Goal: Task Accomplishment & Management: Manage account settings

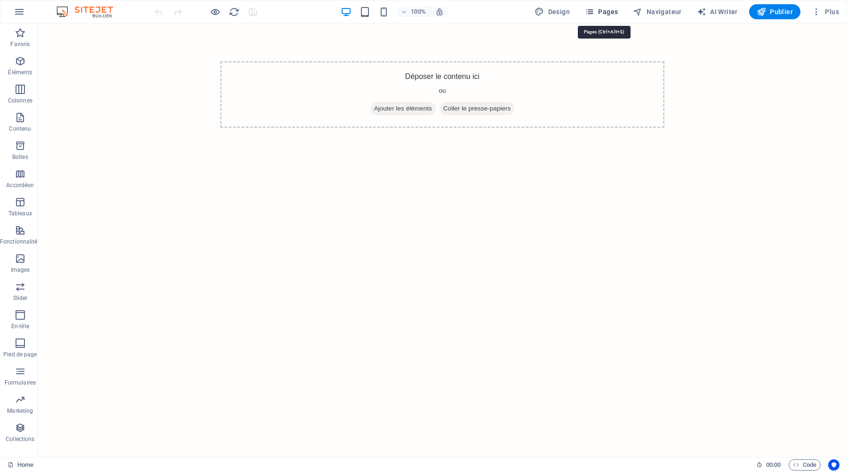
click at [605, 12] on span "Pages" at bounding box center [601, 11] width 33 height 9
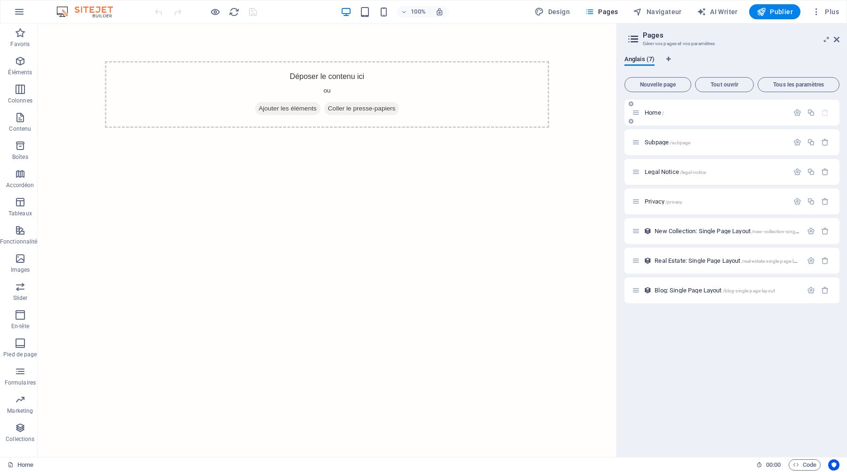
click at [676, 109] on div "Home /" at bounding box center [710, 112] width 157 height 11
click at [649, 59] on span "Anglais (7)" at bounding box center [639, 60] width 30 height 13
click at [23, 38] on icon "button" at bounding box center [20, 32] width 11 height 11
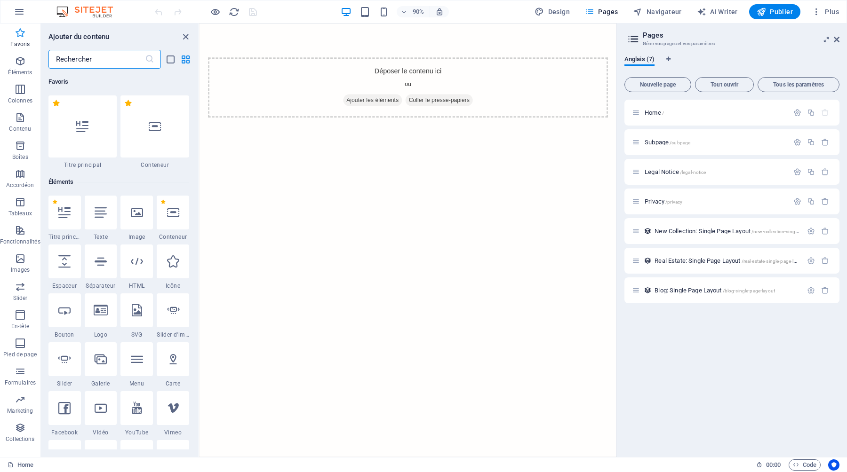
click at [23, 38] on icon "button" at bounding box center [20, 32] width 11 height 11
click at [817, 15] on icon "button" at bounding box center [816, 11] width 9 height 9
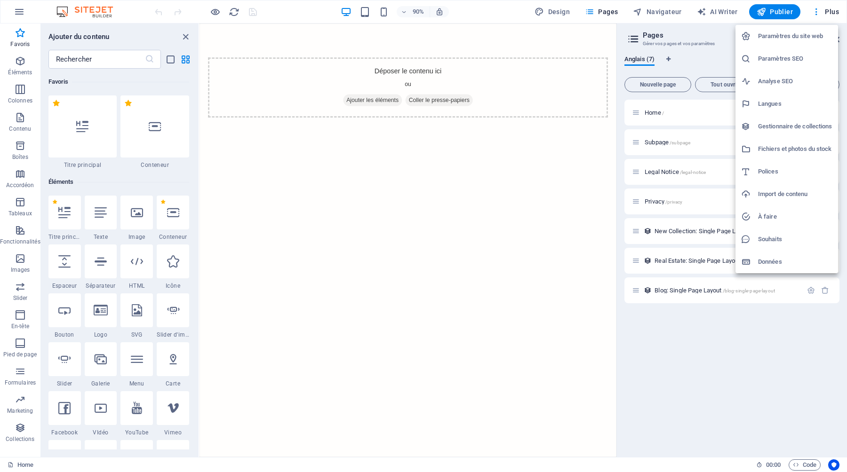
click at [808, 35] on h6 "Paramètres du site web" at bounding box center [795, 36] width 74 height 11
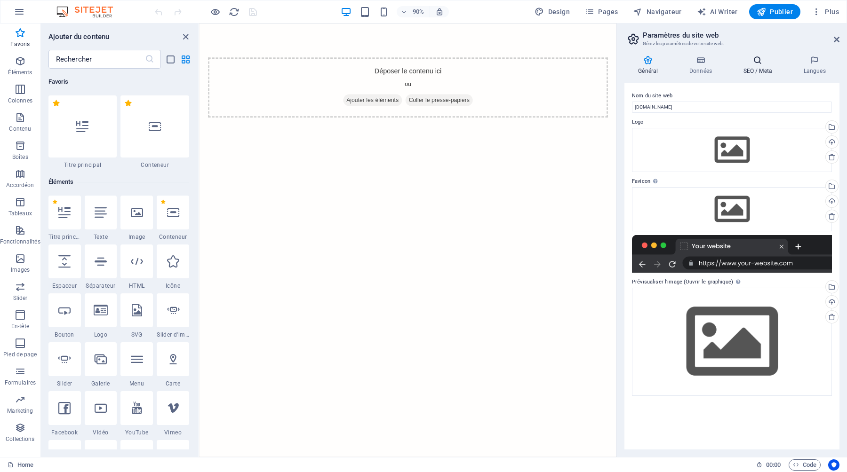
click at [758, 64] on icon at bounding box center [757, 60] width 56 height 9
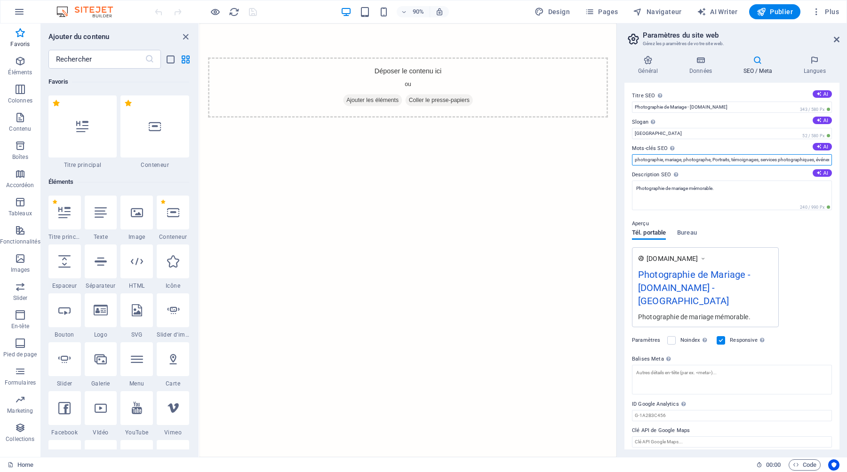
click at [733, 161] on input "photographie, mariage, photographe, Portraits, témoignages, services photograph…" at bounding box center [732, 159] width 200 height 11
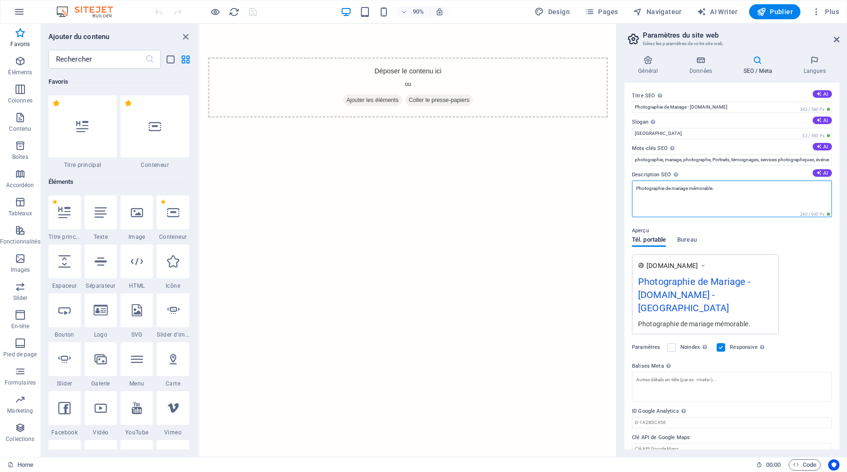
drag, startPoint x: 720, startPoint y: 188, endPoint x: 630, endPoint y: 189, distance: 90.8
click at [630, 189] on div "Titre SEO Titre du site web. Optez pour un titre qui se démarque dans les résul…" at bounding box center [731, 266] width 215 height 367
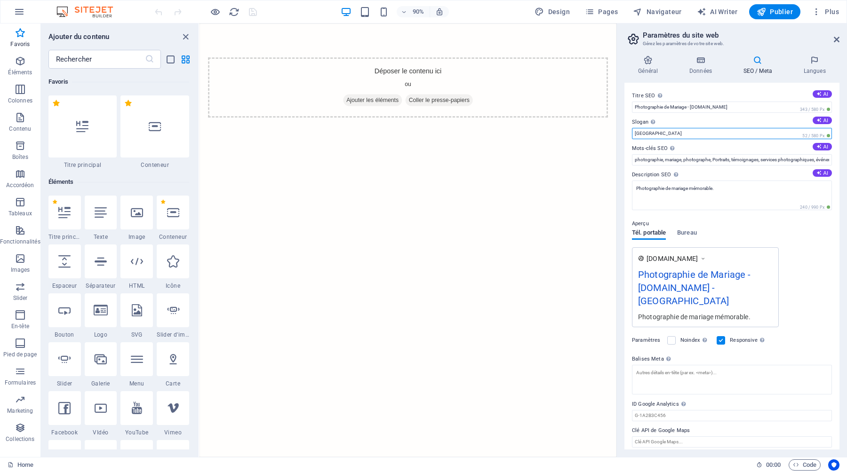
drag, startPoint x: 666, startPoint y: 133, endPoint x: 616, endPoint y: 134, distance: 49.9
click at [616, 134] on aside "Paramètres du site web Gérez les paramètres de votre site web. Général Données …" at bounding box center [731, 241] width 231 height 434
paste input "Photographie de mariage mémorable."
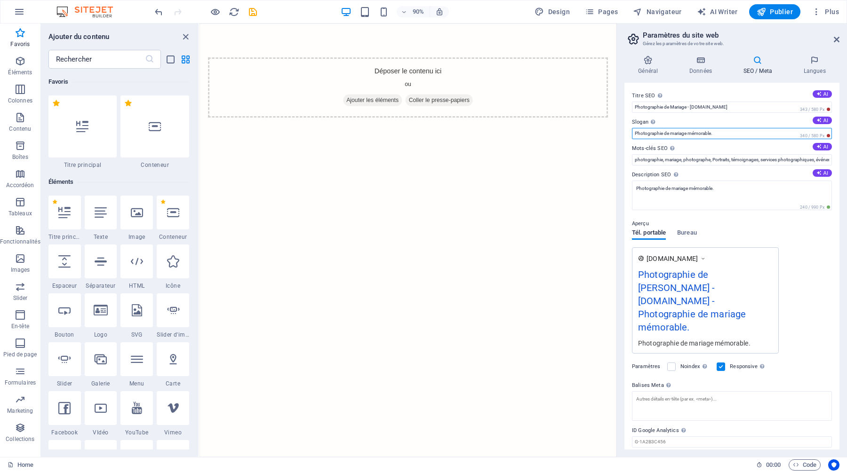
scroll to position [5, 0]
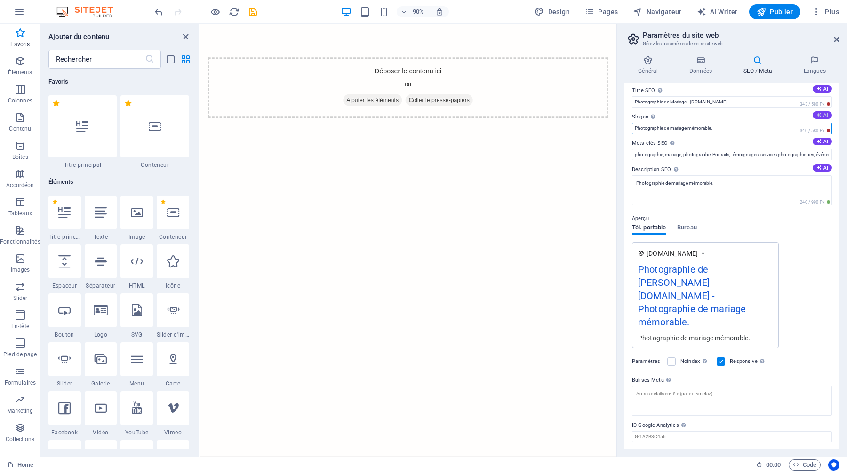
type input "Photographie de mariage mémorable."
click at [822, 114] on button "AI" at bounding box center [822, 116] width 19 height 8
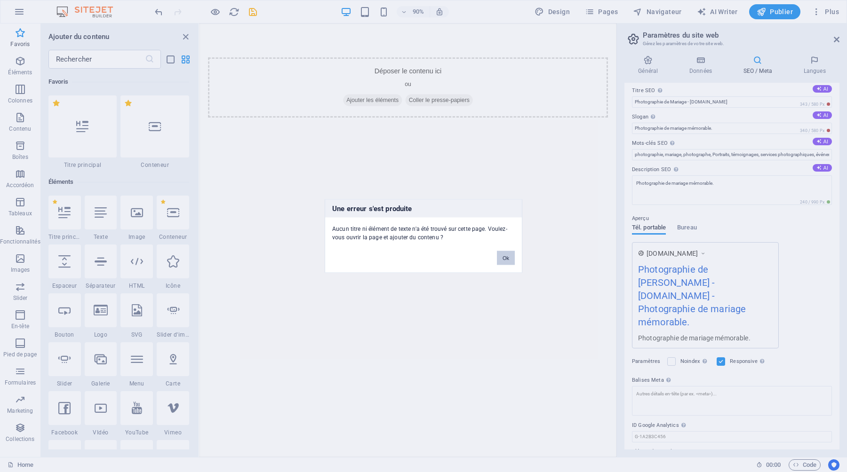
click at [509, 258] on button "Ok" at bounding box center [506, 258] width 18 height 14
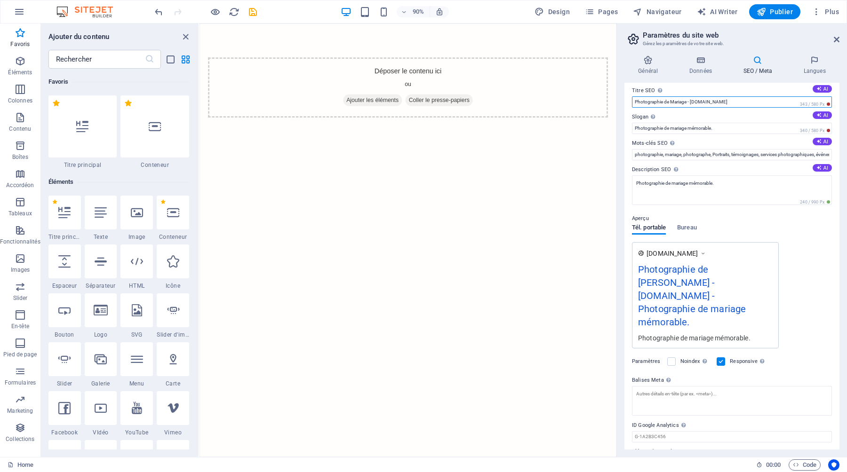
click at [801, 100] on input "Photographie de Mariage - [DOMAIN_NAME]" at bounding box center [732, 101] width 200 height 11
click at [814, 60] on icon at bounding box center [814, 60] width 50 height 9
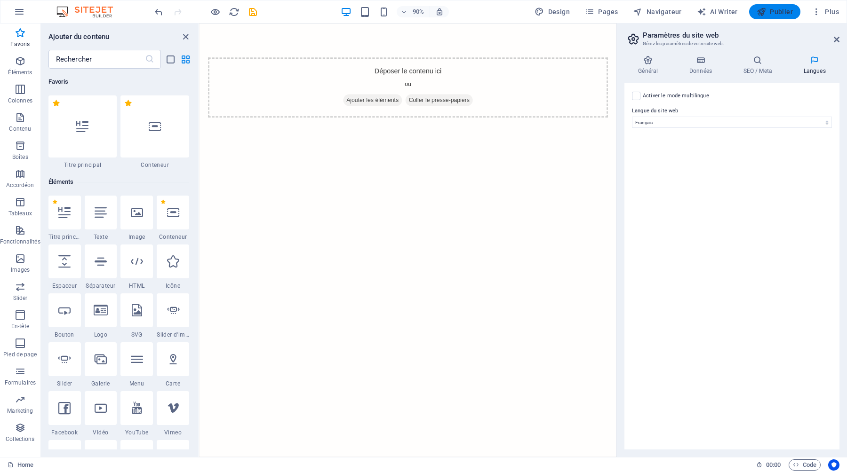
click at [777, 10] on span "Publier" at bounding box center [775, 11] width 36 height 9
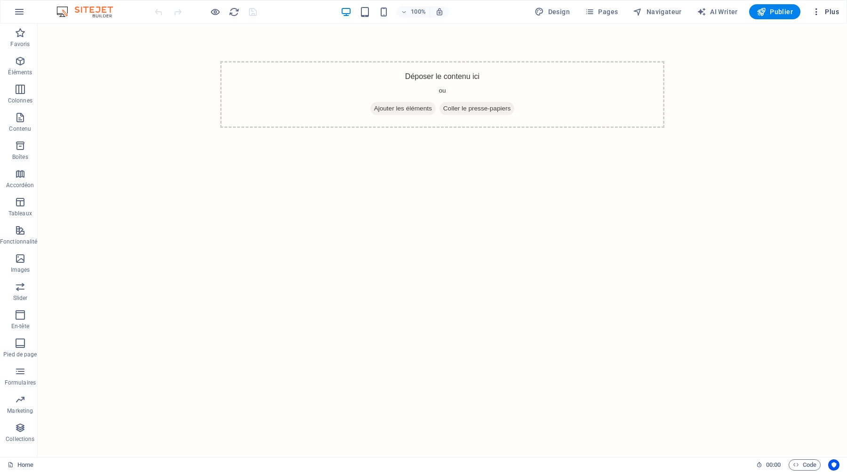
click at [817, 9] on icon "button" at bounding box center [816, 11] width 9 height 9
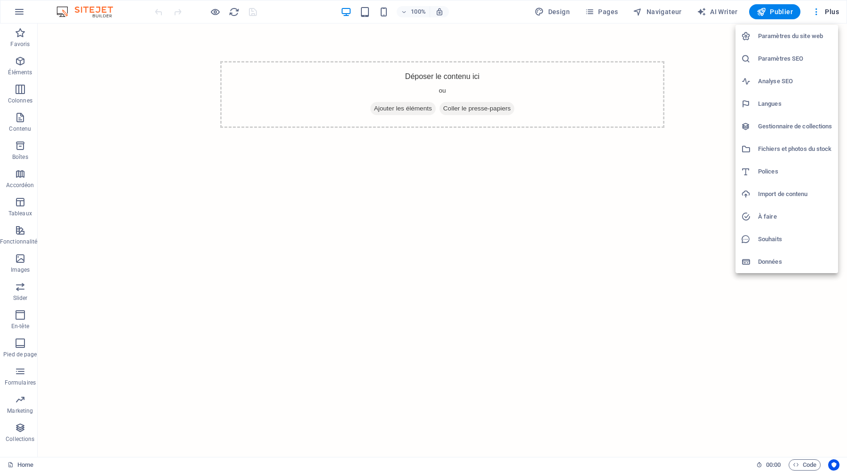
click at [18, 11] on div at bounding box center [423, 236] width 847 height 472
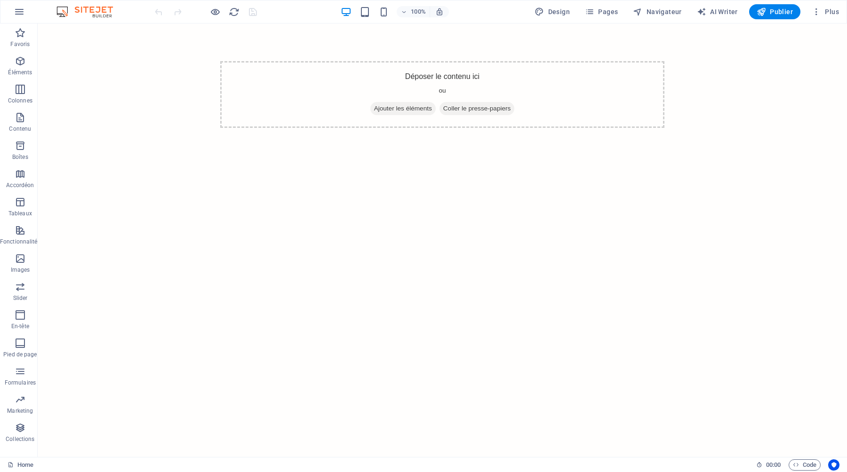
click at [18, 11] on icon "button" at bounding box center [19, 11] width 11 height 11
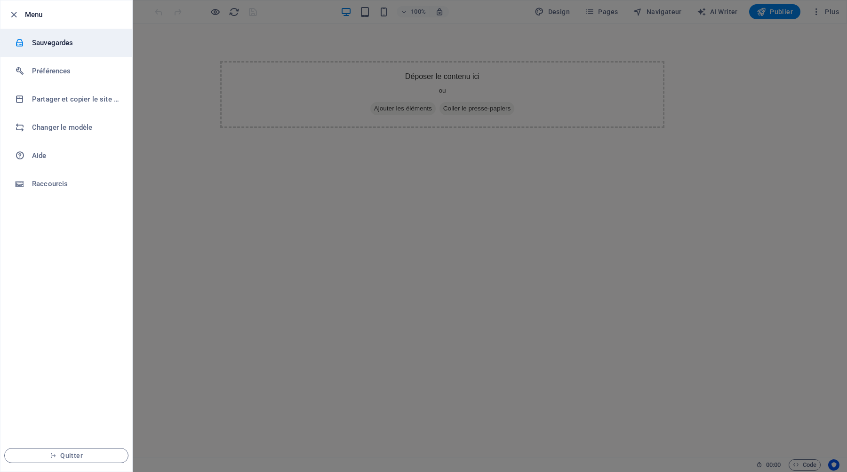
click at [41, 41] on h6 "Sauvegardes" at bounding box center [75, 42] width 87 height 11
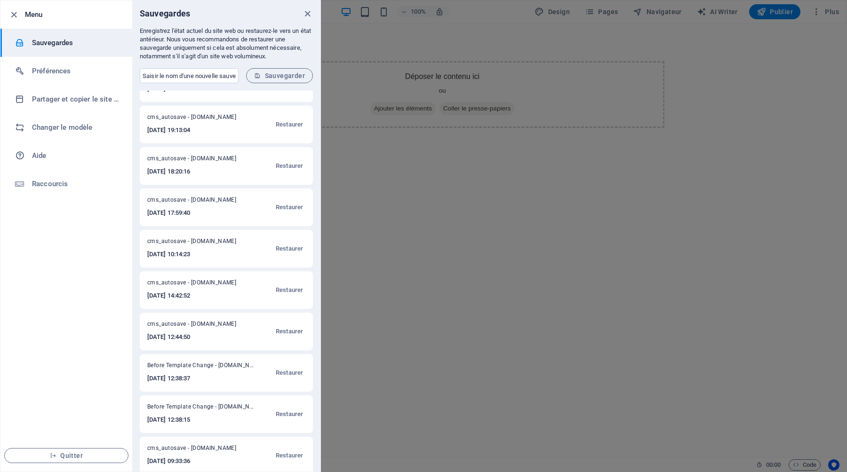
scroll to position [37, 0]
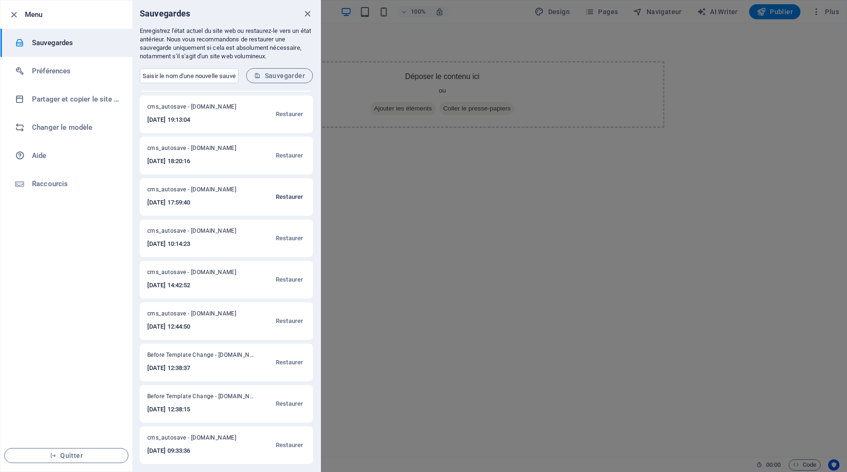
click at [286, 194] on span "Restaurer" at bounding box center [289, 196] width 27 height 11
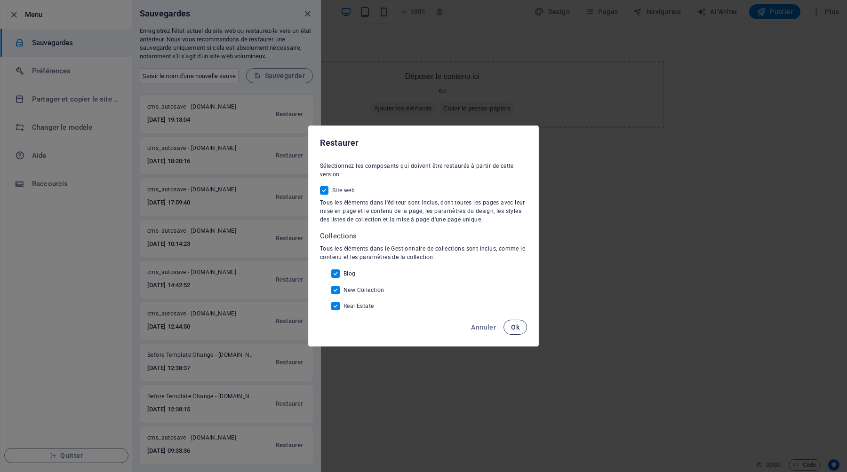
click at [516, 327] on span "Ok" at bounding box center [515, 328] width 8 height 8
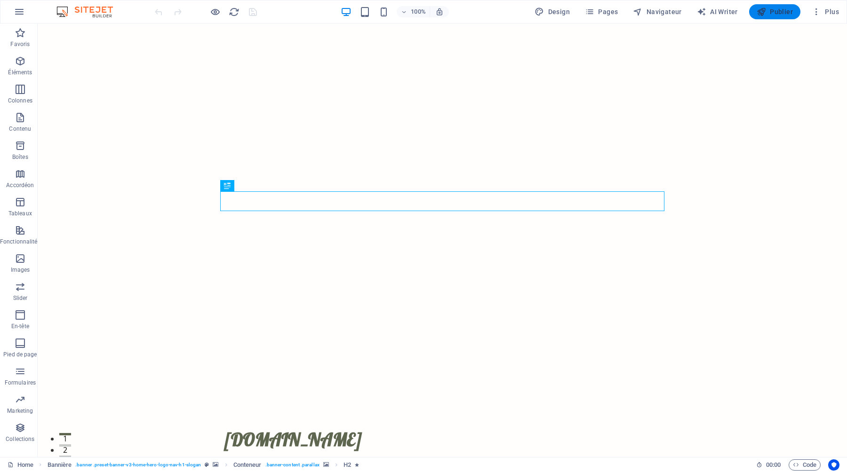
click at [776, 13] on span "Publier" at bounding box center [775, 11] width 36 height 9
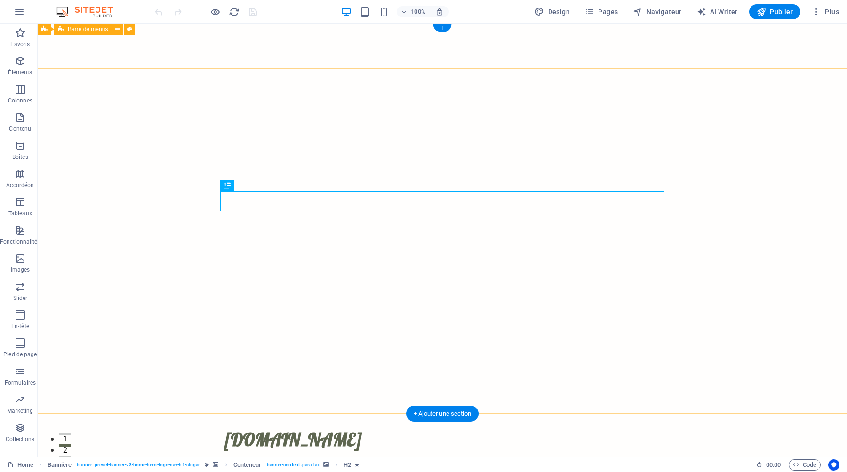
click at [180, 414] on div "thephoto.fr Accueil À Propos Services Tarifs Contact Menu" at bounding box center [442, 447] width 809 height 67
click at [128, 29] on icon at bounding box center [129, 29] width 5 height 10
select select "rem"
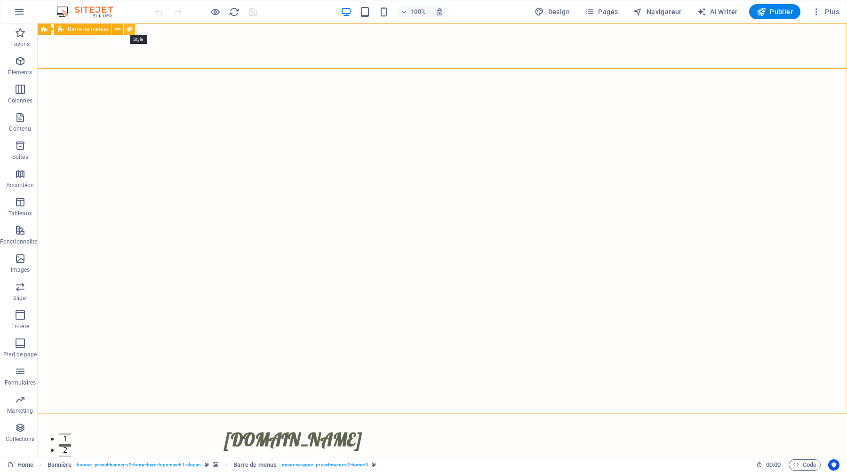
select select "rem"
select select "preset-menu-v2-home-5"
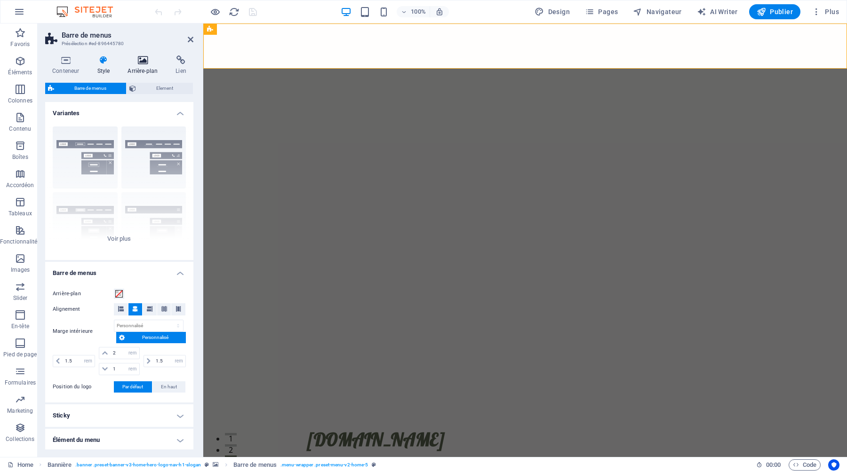
click at [144, 63] on icon at bounding box center [142, 60] width 44 height 9
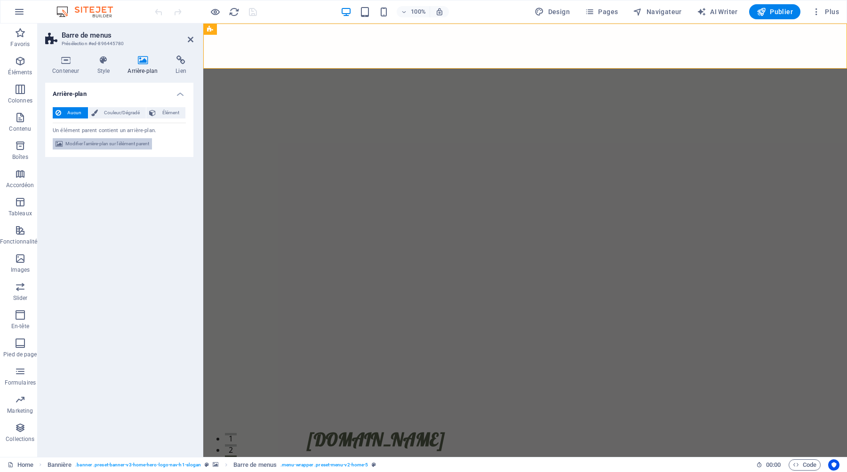
click at [120, 143] on span "Modifier l'arrière-plan sur l'élément parent" at bounding box center [107, 143] width 84 height 11
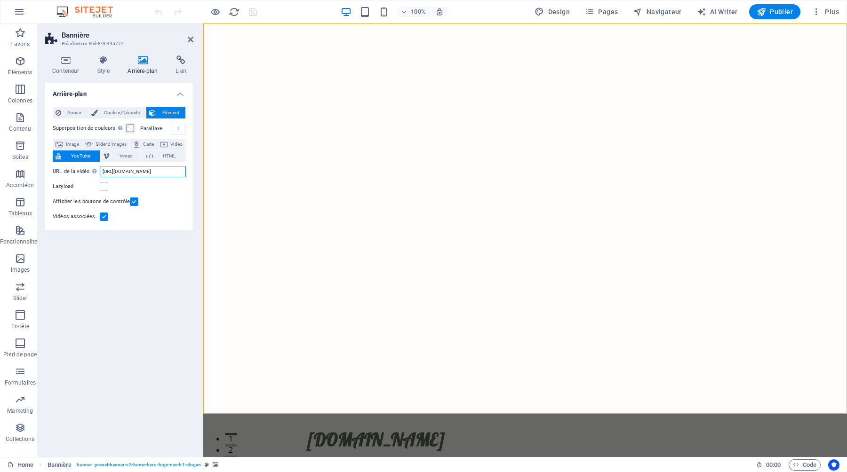
click at [134, 170] on input "https://www.youtube.com/watch?v=KlwbCpi-Tho" at bounding box center [143, 171] width 86 height 11
click at [70, 143] on span "Image" at bounding box center [72, 144] width 13 height 11
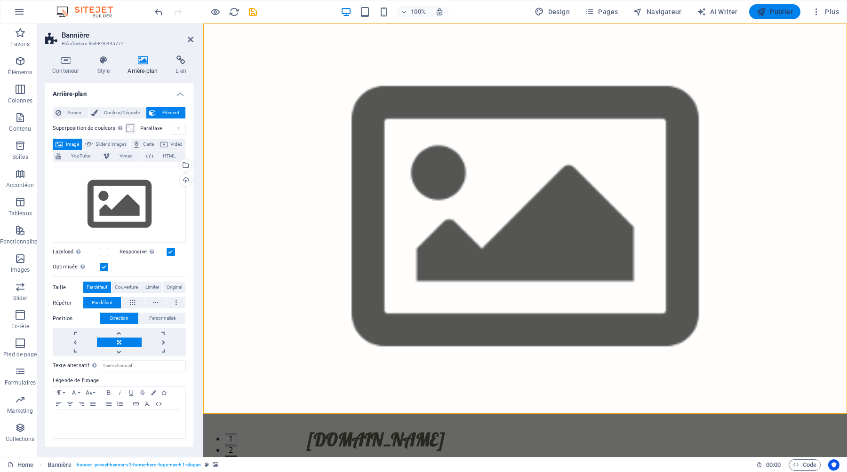
click at [773, 7] on button "Publier" at bounding box center [774, 11] width 51 height 15
